Goal: Entertainment & Leisure: Consume media (video, audio)

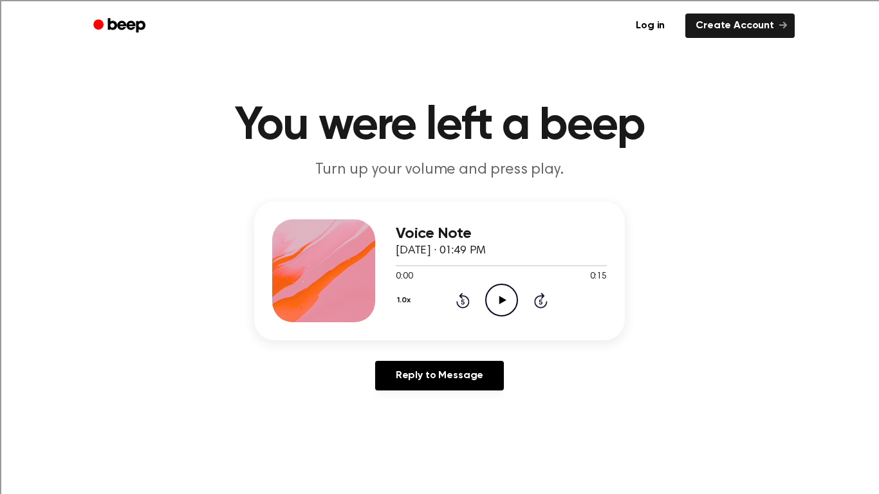
click at [498, 293] on icon "Play Audio" at bounding box center [501, 300] width 33 height 33
click at [493, 288] on icon "Play Audio" at bounding box center [501, 300] width 33 height 33
click at [503, 302] on icon "Play Audio" at bounding box center [501, 300] width 33 height 33
click at [500, 307] on icon "Play Audio" at bounding box center [501, 300] width 33 height 33
click at [513, 304] on icon "Play Audio" at bounding box center [501, 300] width 33 height 33
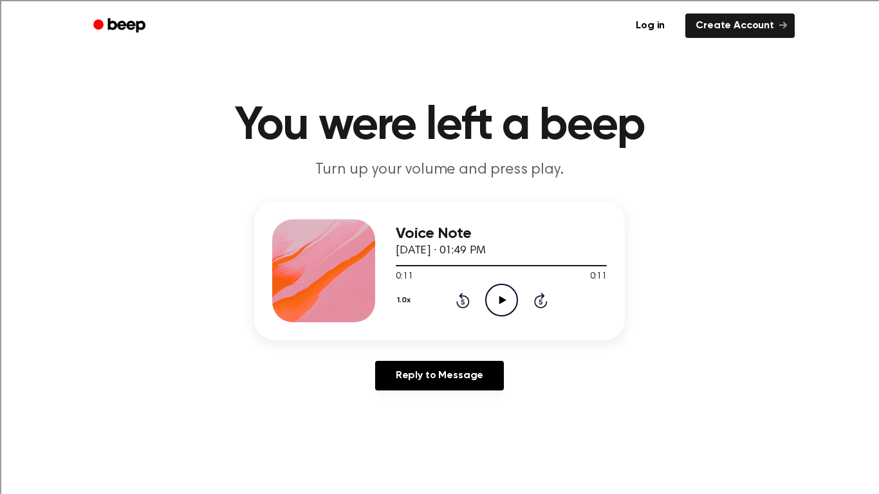
click at [498, 295] on icon "Play Audio" at bounding box center [501, 300] width 33 height 33
click at [506, 304] on icon "Play Audio" at bounding box center [501, 300] width 33 height 33
click at [503, 304] on icon "Play Audio" at bounding box center [501, 300] width 33 height 33
